Goal: Navigation & Orientation: Find specific page/section

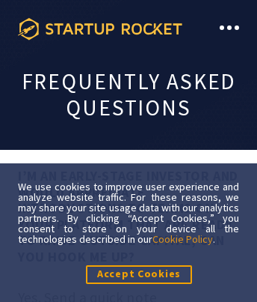
click at [100, 28] on icon at bounding box center [100, 29] width 165 height 22
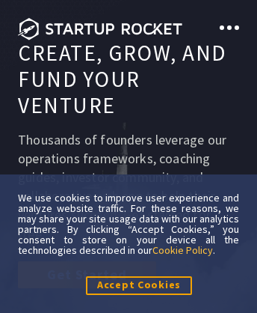
click at [184, 249] on link "Cookie Policy" at bounding box center [183, 249] width 61 height 13
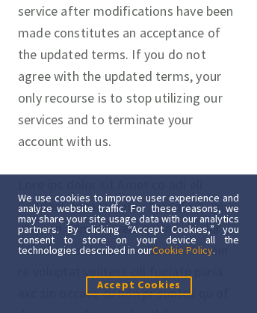
scroll to position [15290, 0]
